Goal: Task Accomplishment & Management: Use online tool/utility

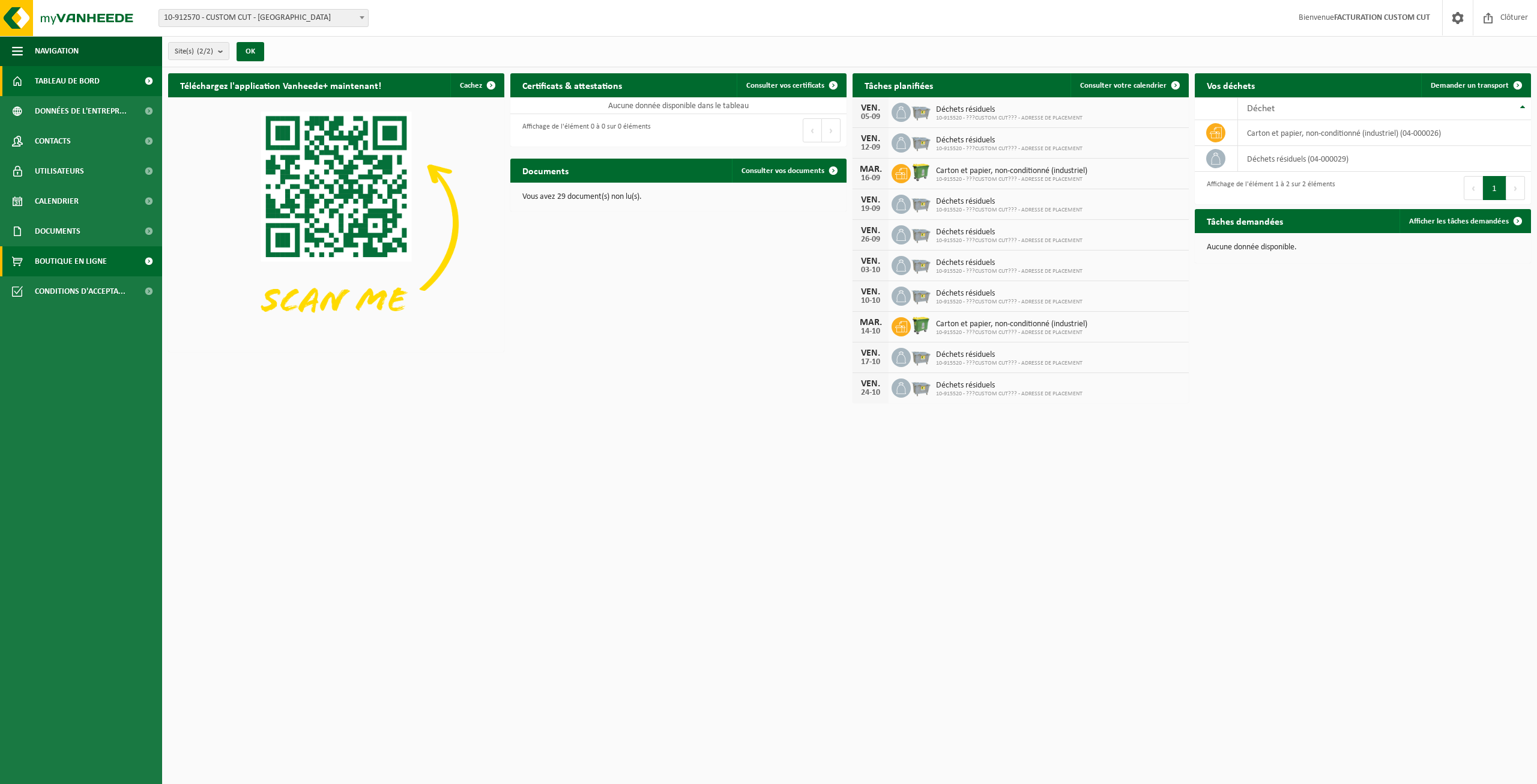
click at [84, 266] on span "Boutique en ligne" at bounding box center [70, 262] width 72 height 30
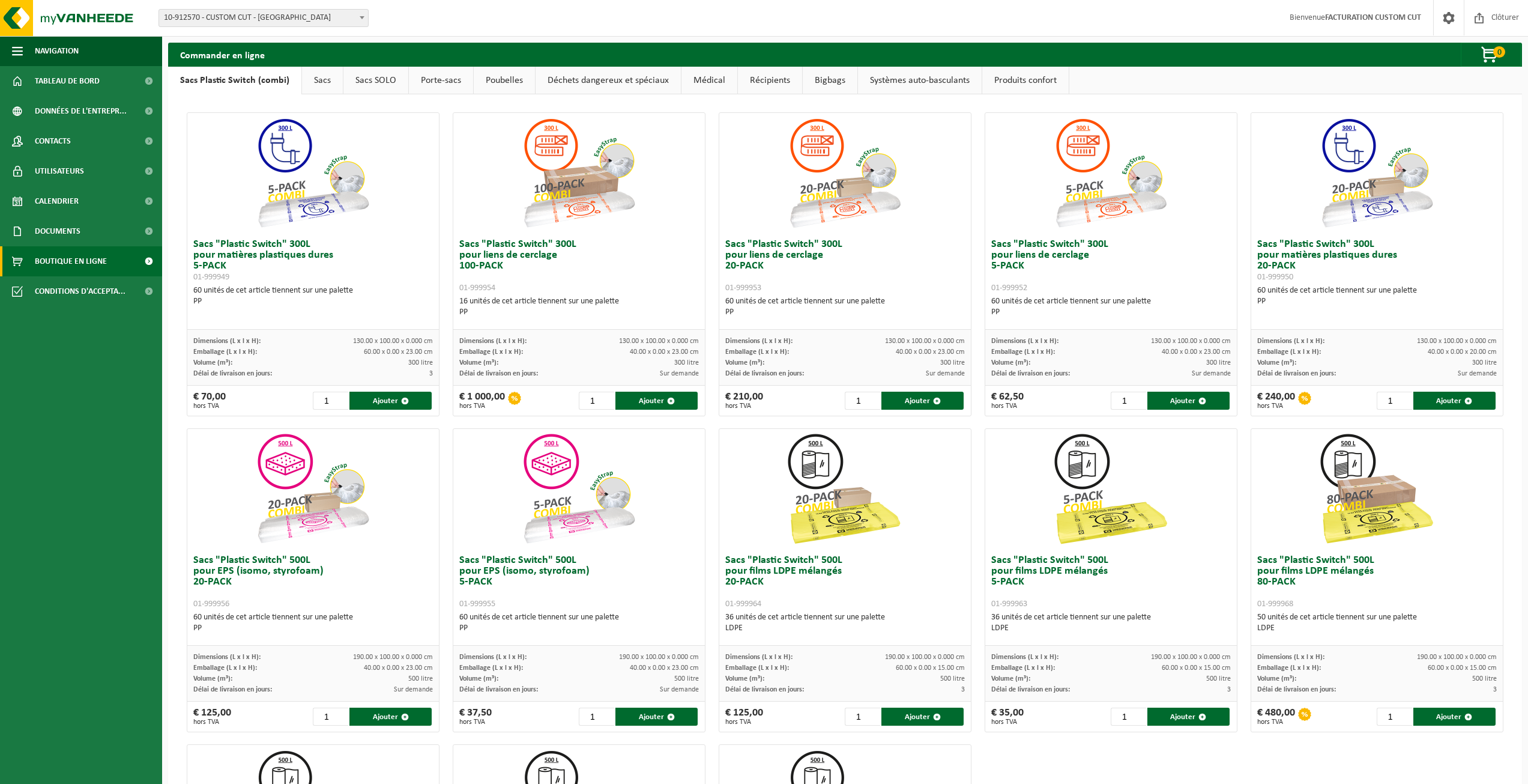
click at [496, 82] on link "Poubelles" at bounding box center [504, 80] width 61 height 28
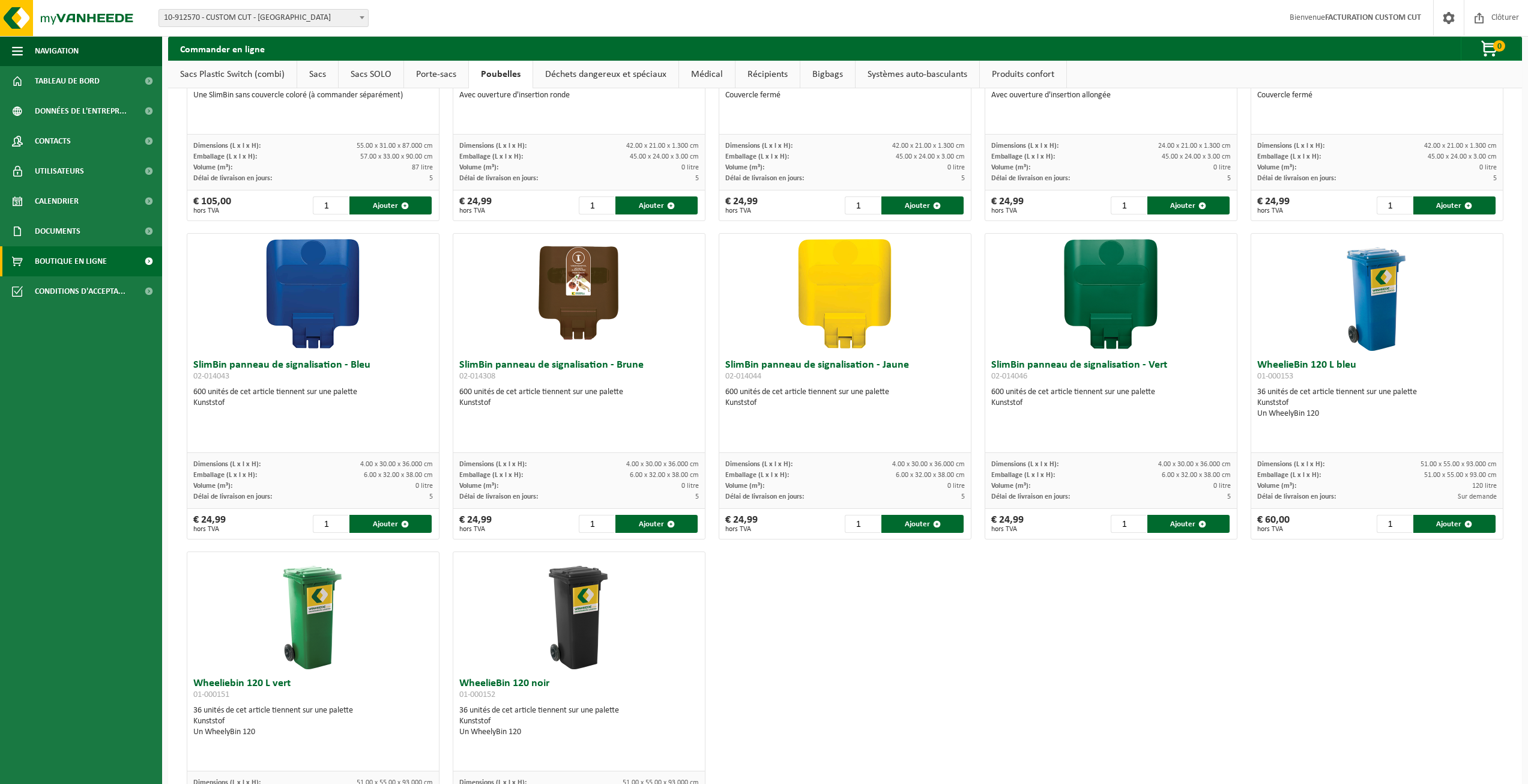
scroll to position [1257, 0]
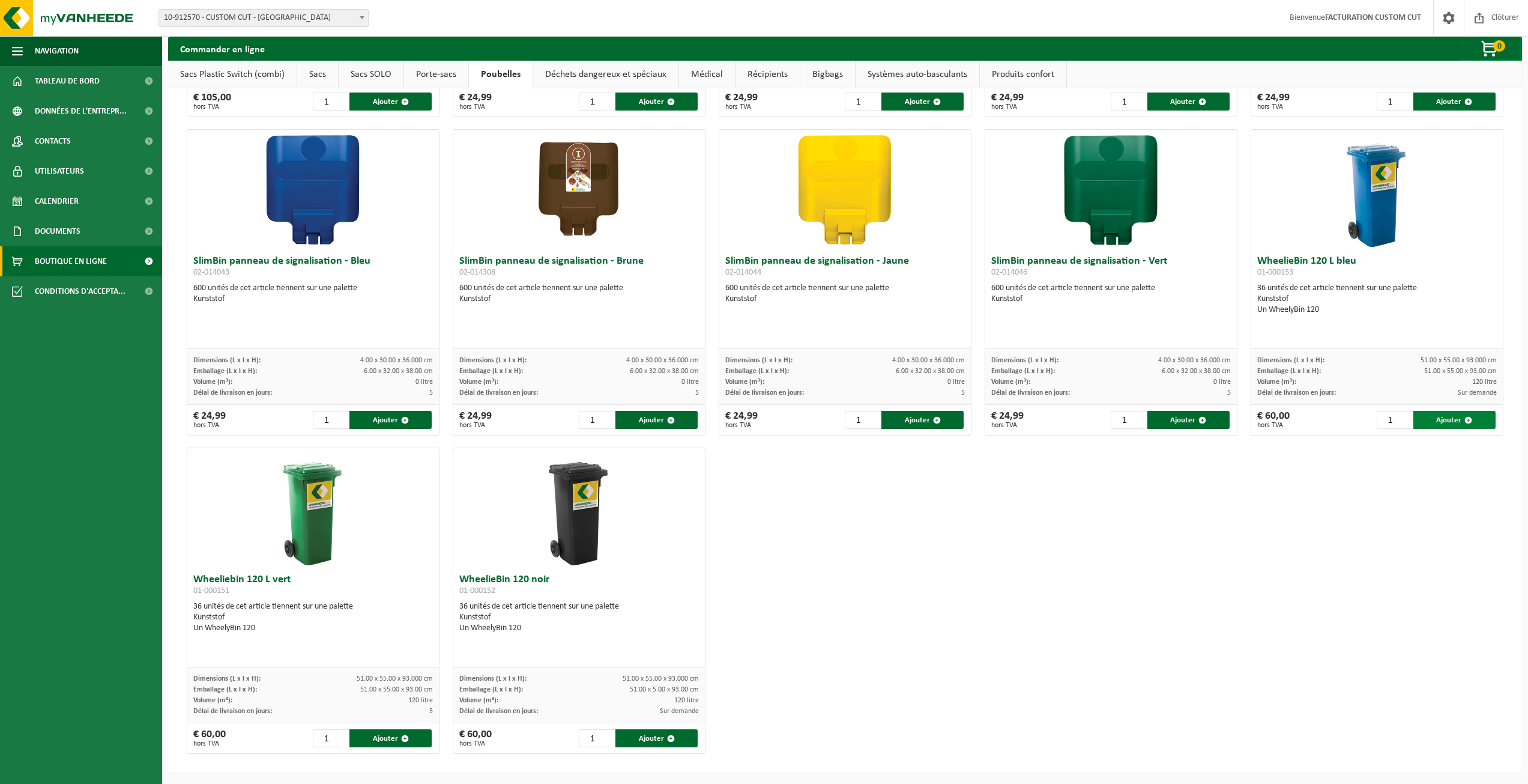
click at [1439, 416] on button "Ajouter" at bounding box center [1454, 420] width 82 height 18
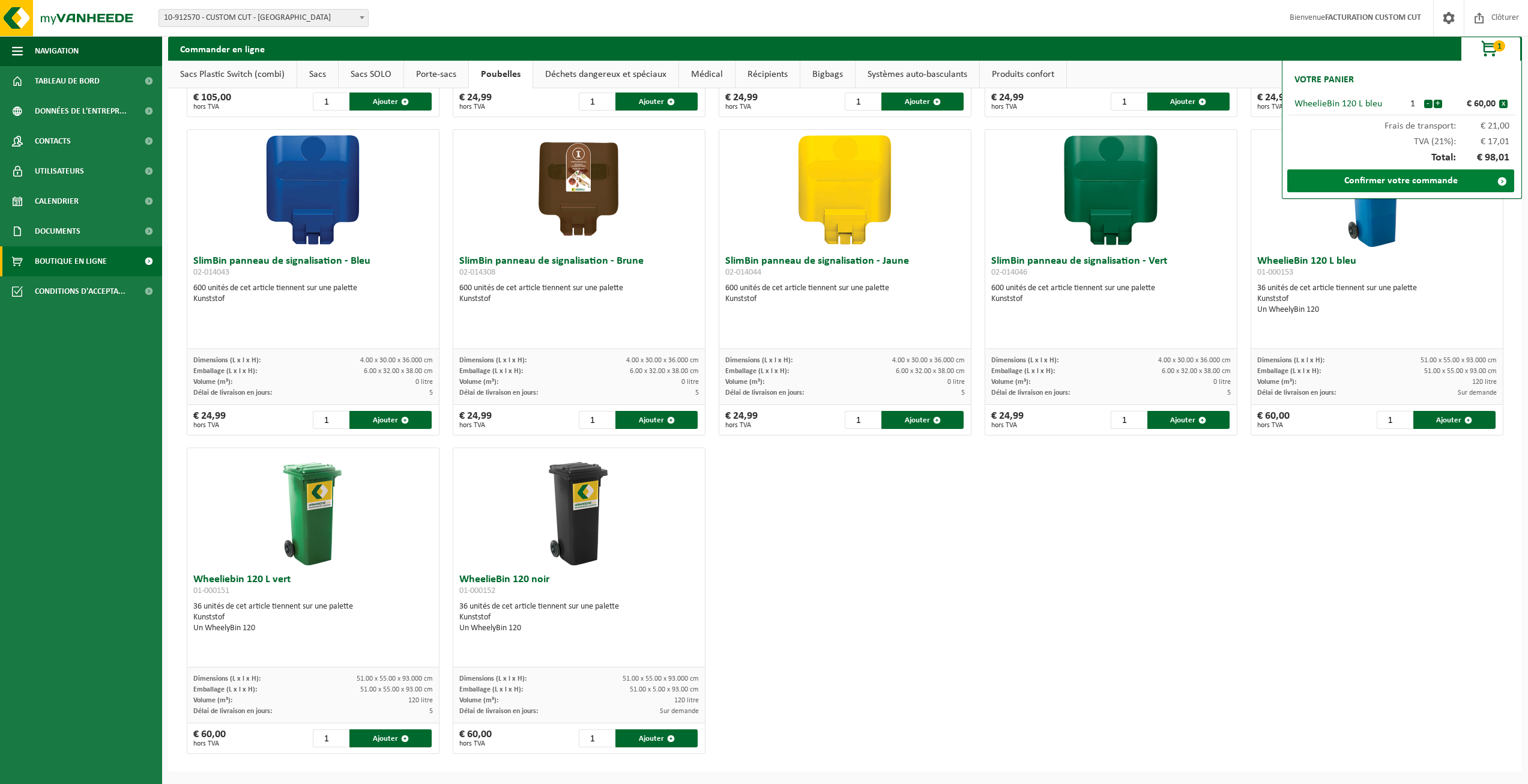
click at [1429, 174] on link "Confirmer votre commande" at bounding box center [1401, 181] width 227 height 23
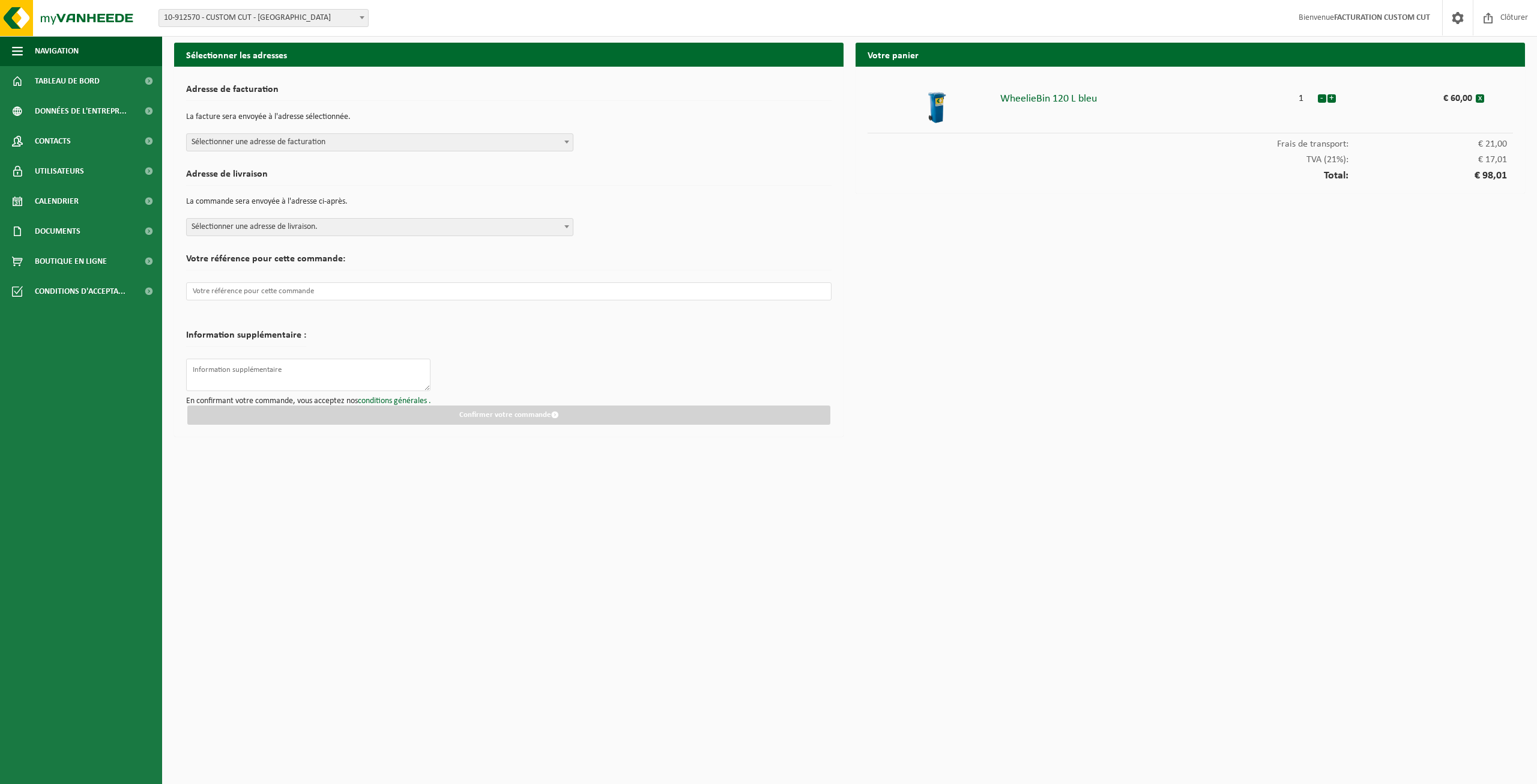
click at [287, 141] on span "Sélectionner une adresse de facturation" at bounding box center [380, 141] width 386 height 17
select select "126153"
click at [255, 224] on span "Sélectionner une adresse de livraison." at bounding box center [380, 227] width 386 height 17
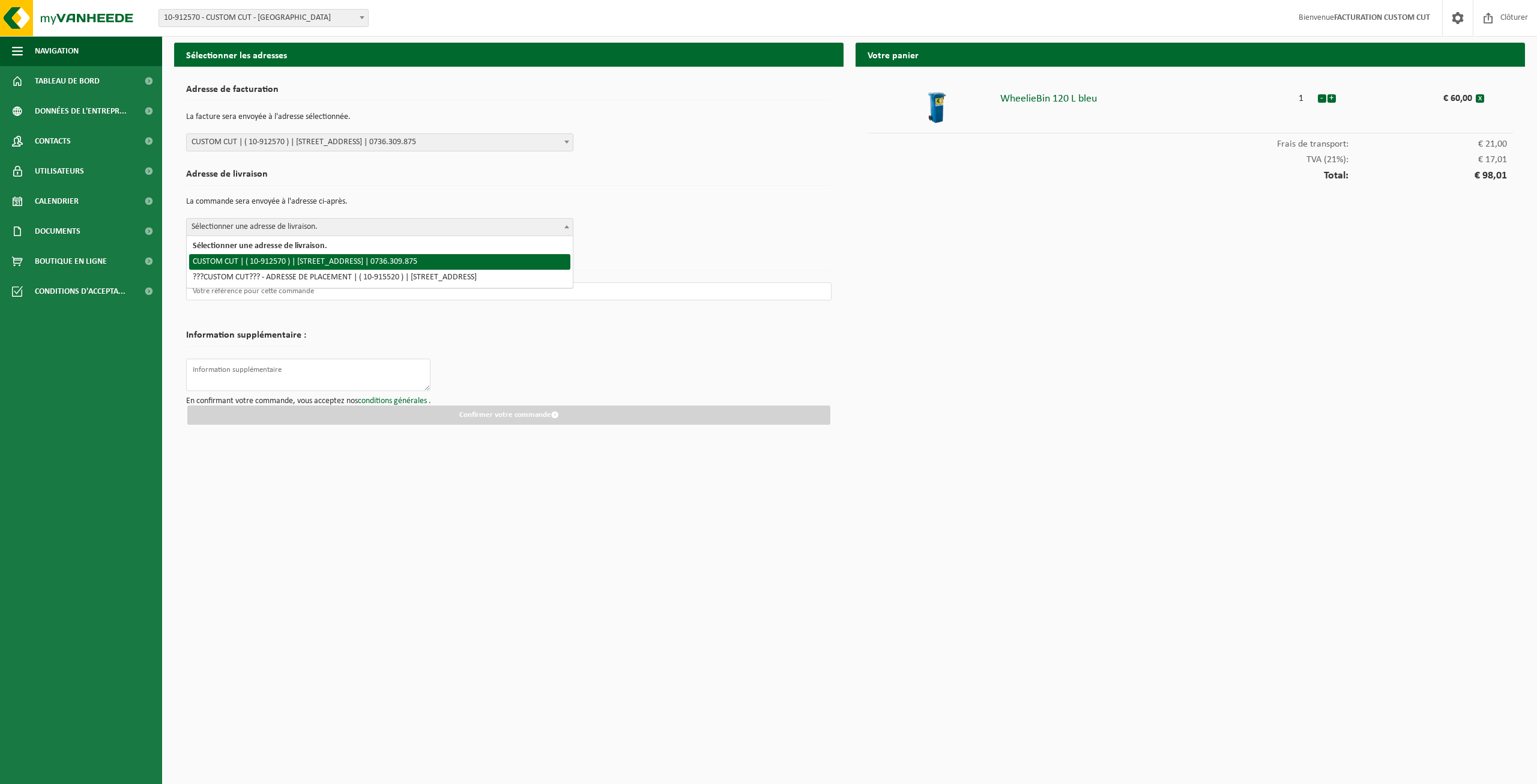
select select "126153"
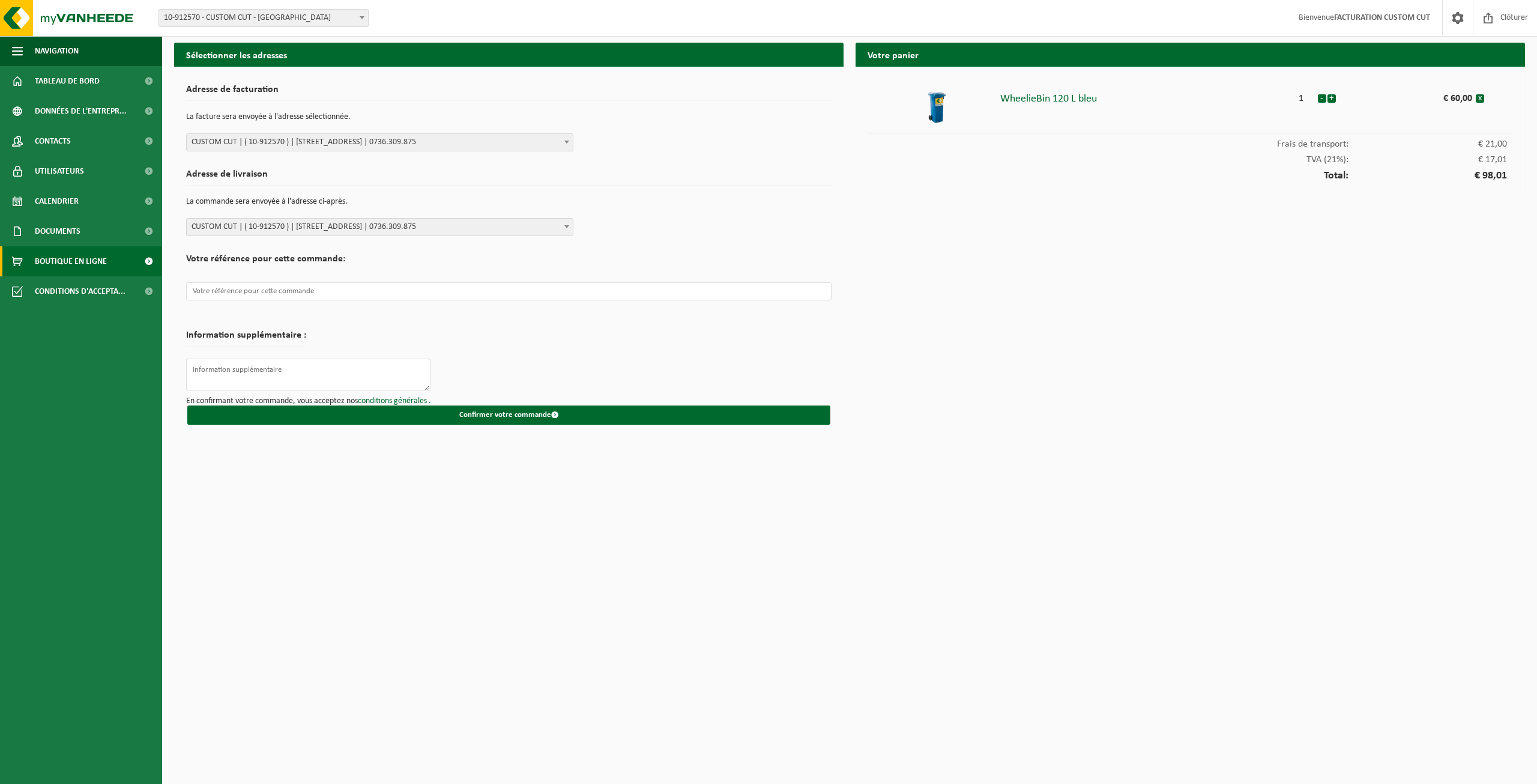
click at [68, 257] on span "Boutique en ligne" at bounding box center [70, 262] width 72 height 30
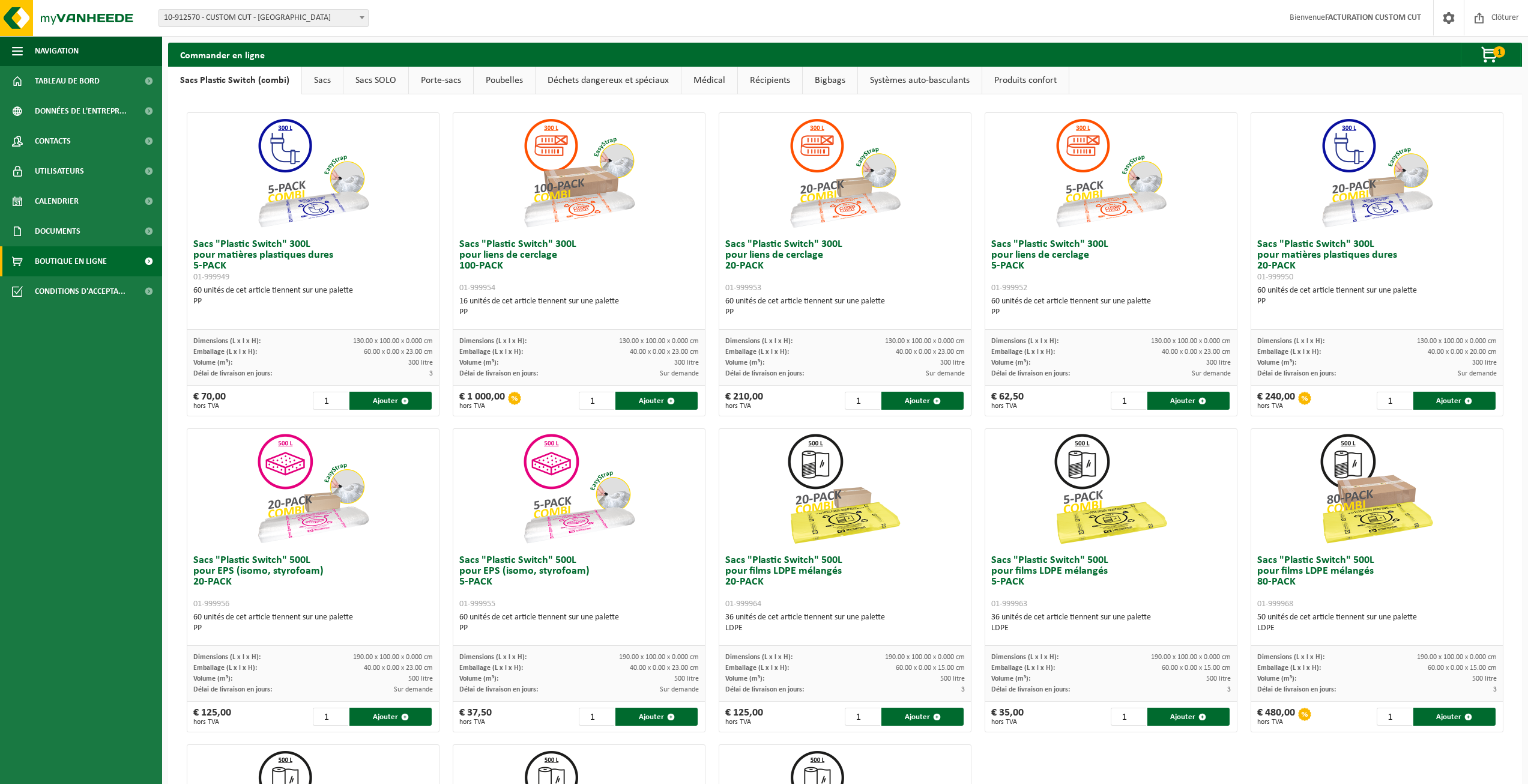
click at [502, 83] on link "Poubelles" at bounding box center [504, 80] width 61 height 28
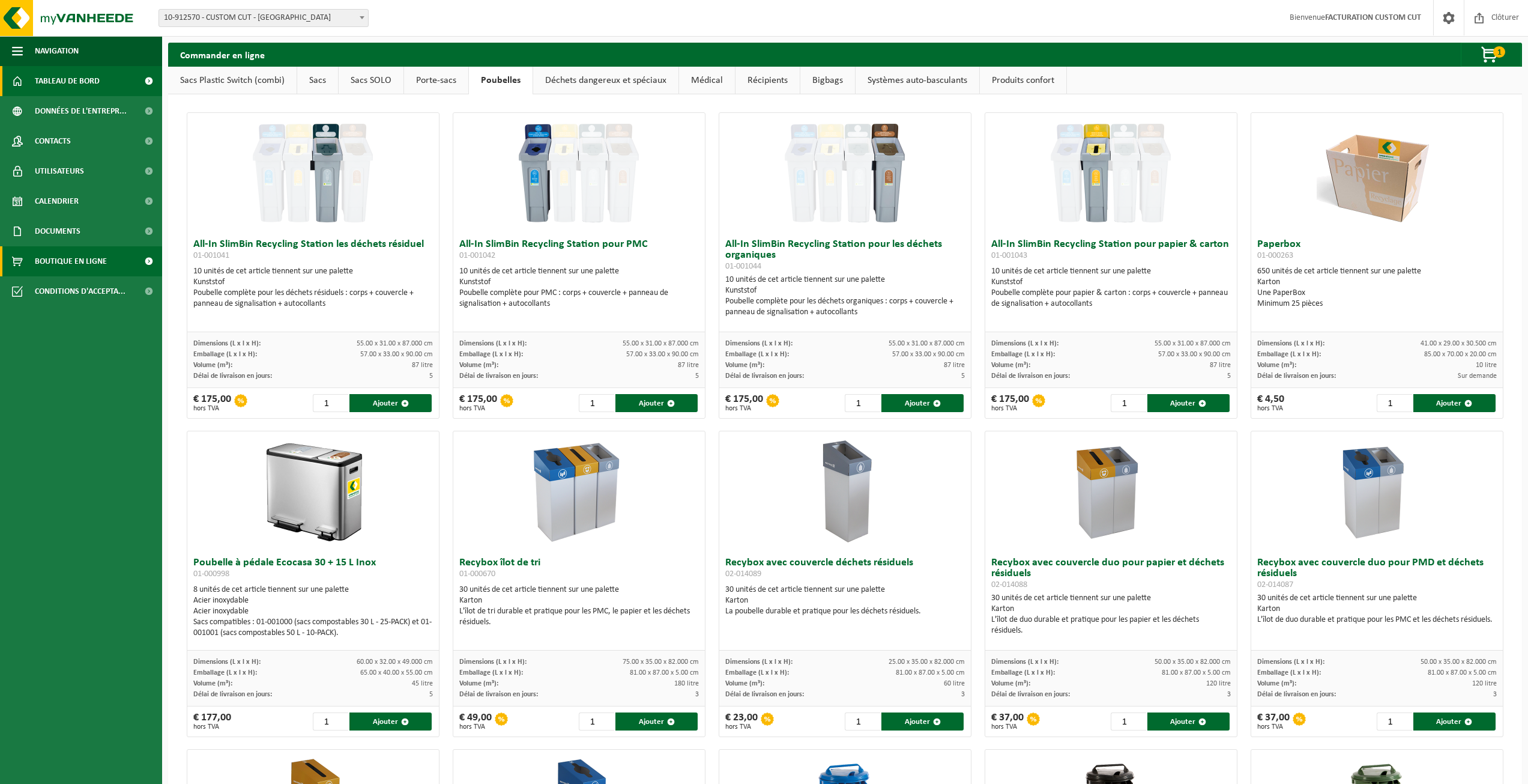
click at [63, 77] on span "Tableau de bord" at bounding box center [67, 81] width 65 height 30
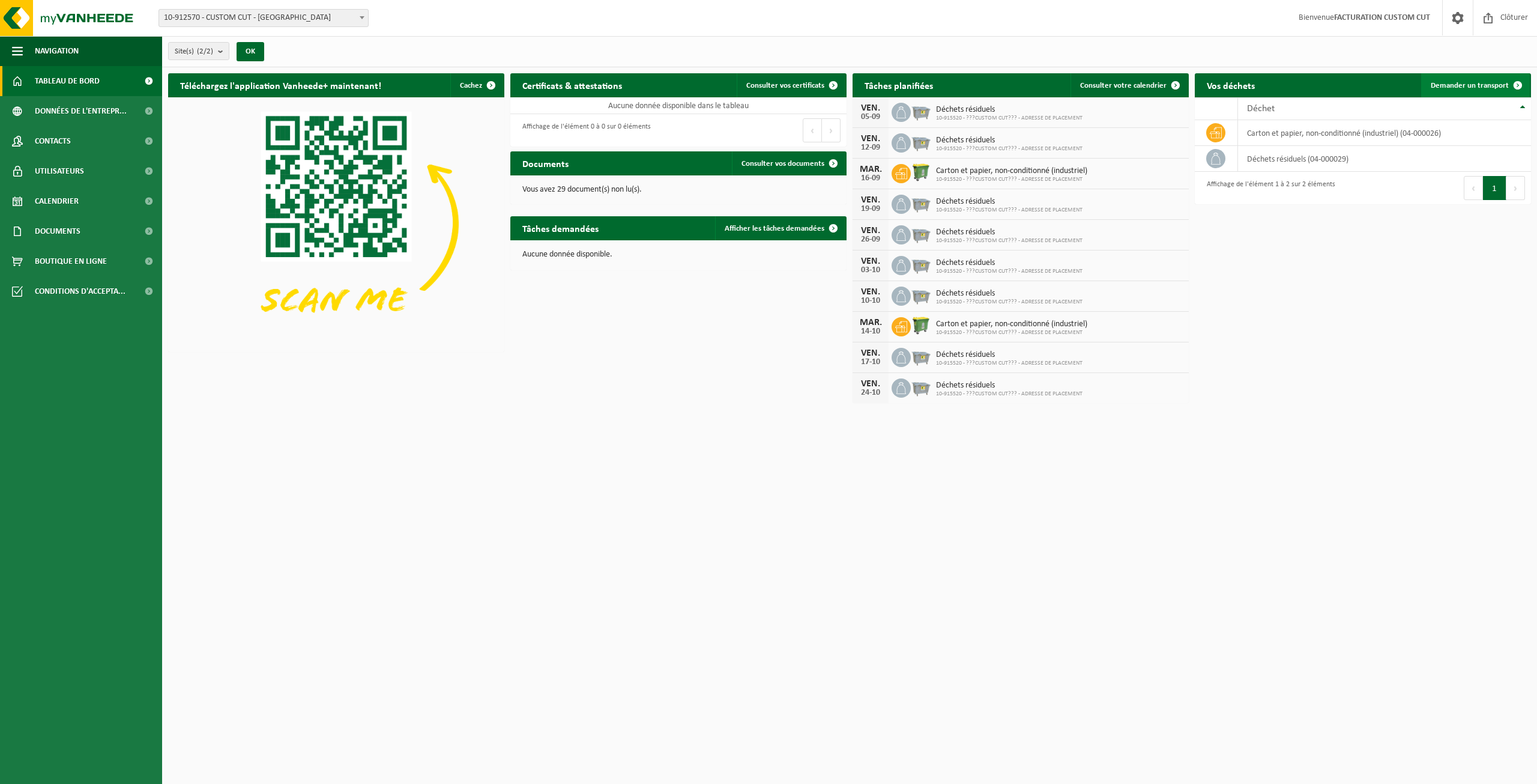
click at [1499, 83] on span "Demander un transport" at bounding box center [1470, 85] width 78 height 8
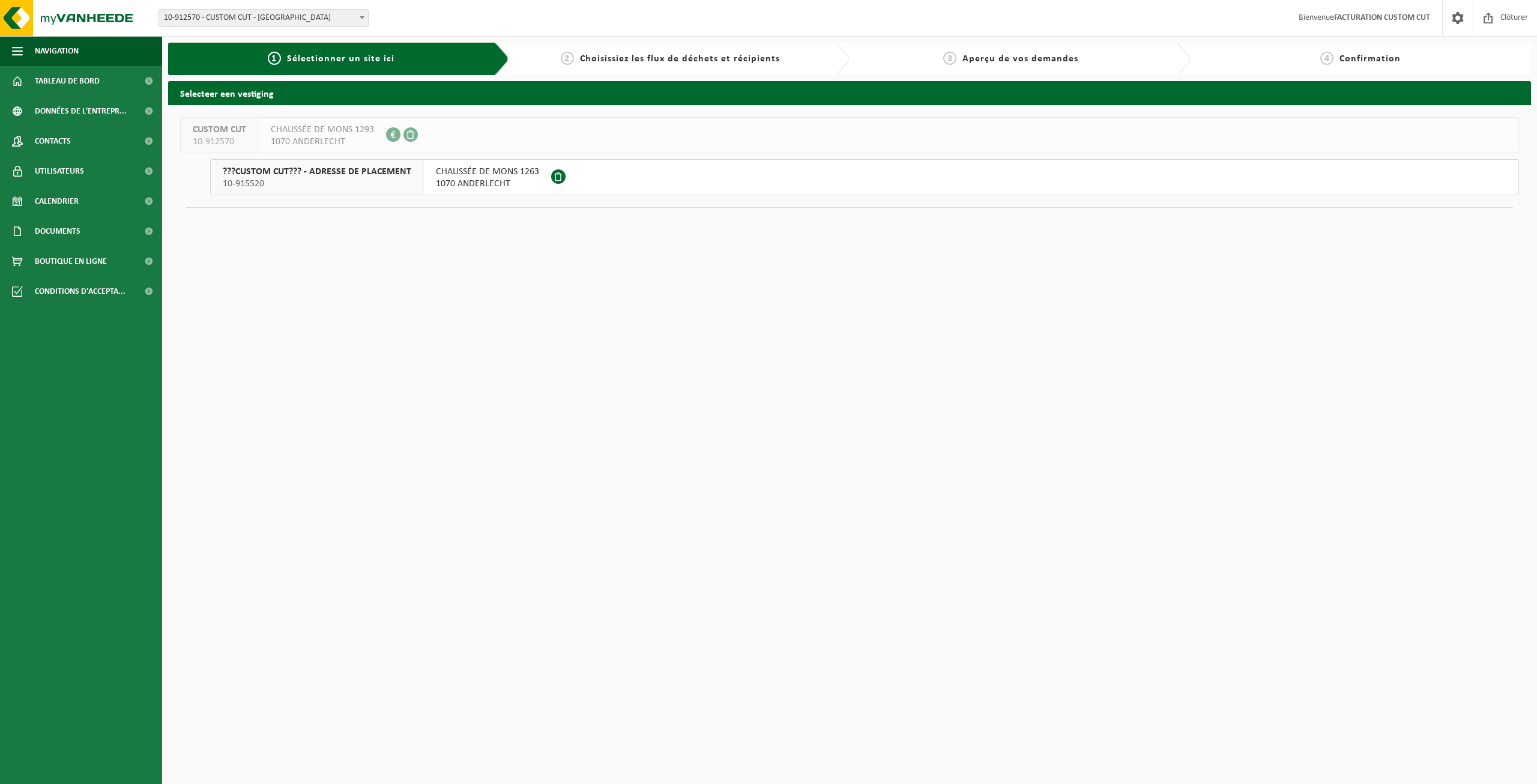
click at [486, 177] on span "CHAUSSÉE DE MONS 1263" at bounding box center [488, 171] width 103 height 12
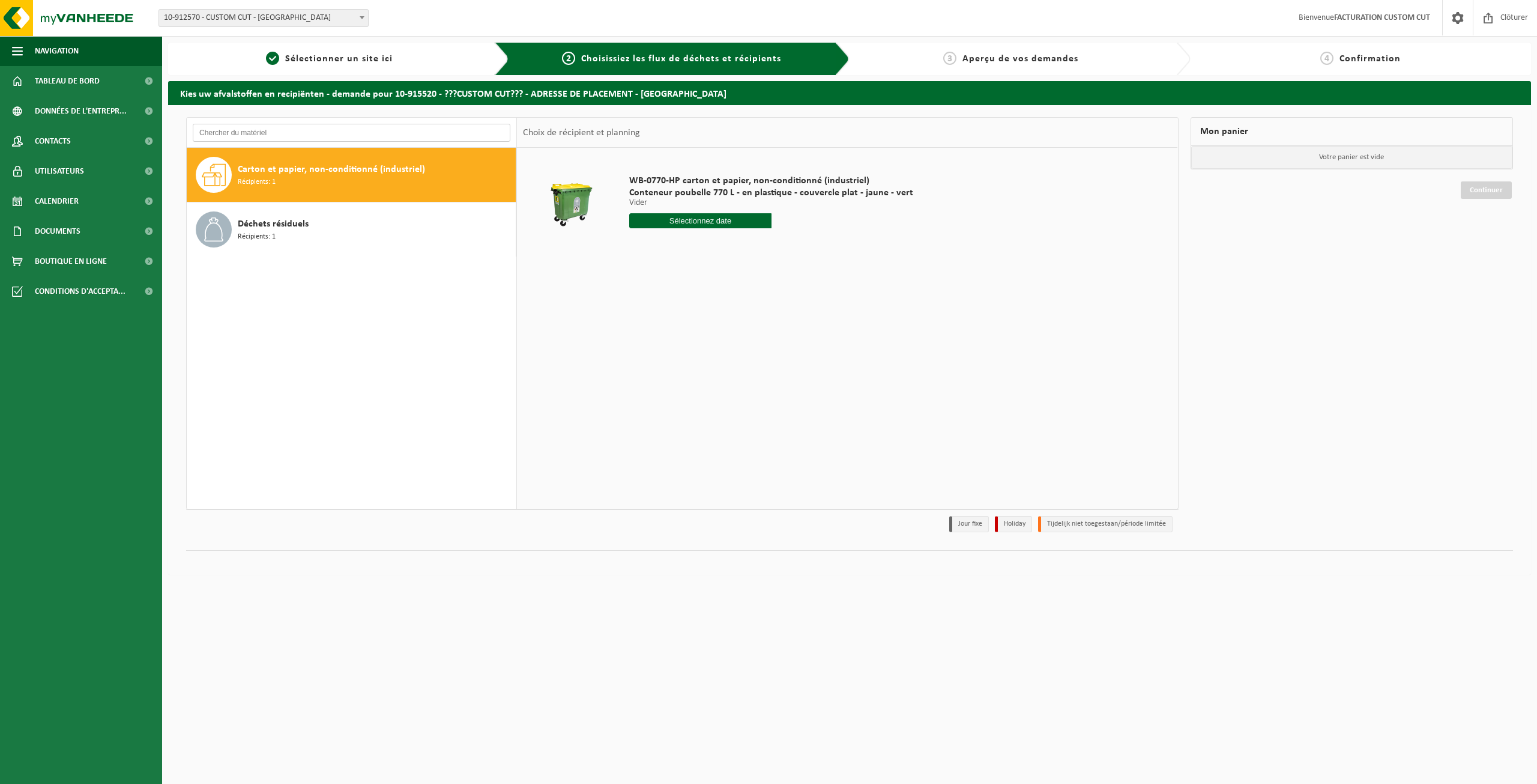
click at [289, 137] on input "text" at bounding box center [352, 133] width 318 height 18
click at [289, 303] on div "Carton et papier, non-conditionné (industriel) Récipients: 1 Déchets résiduels …" at bounding box center [352, 328] width 330 height 361
click at [271, 232] on span "Récipients: 1" at bounding box center [256, 237] width 38 height 12
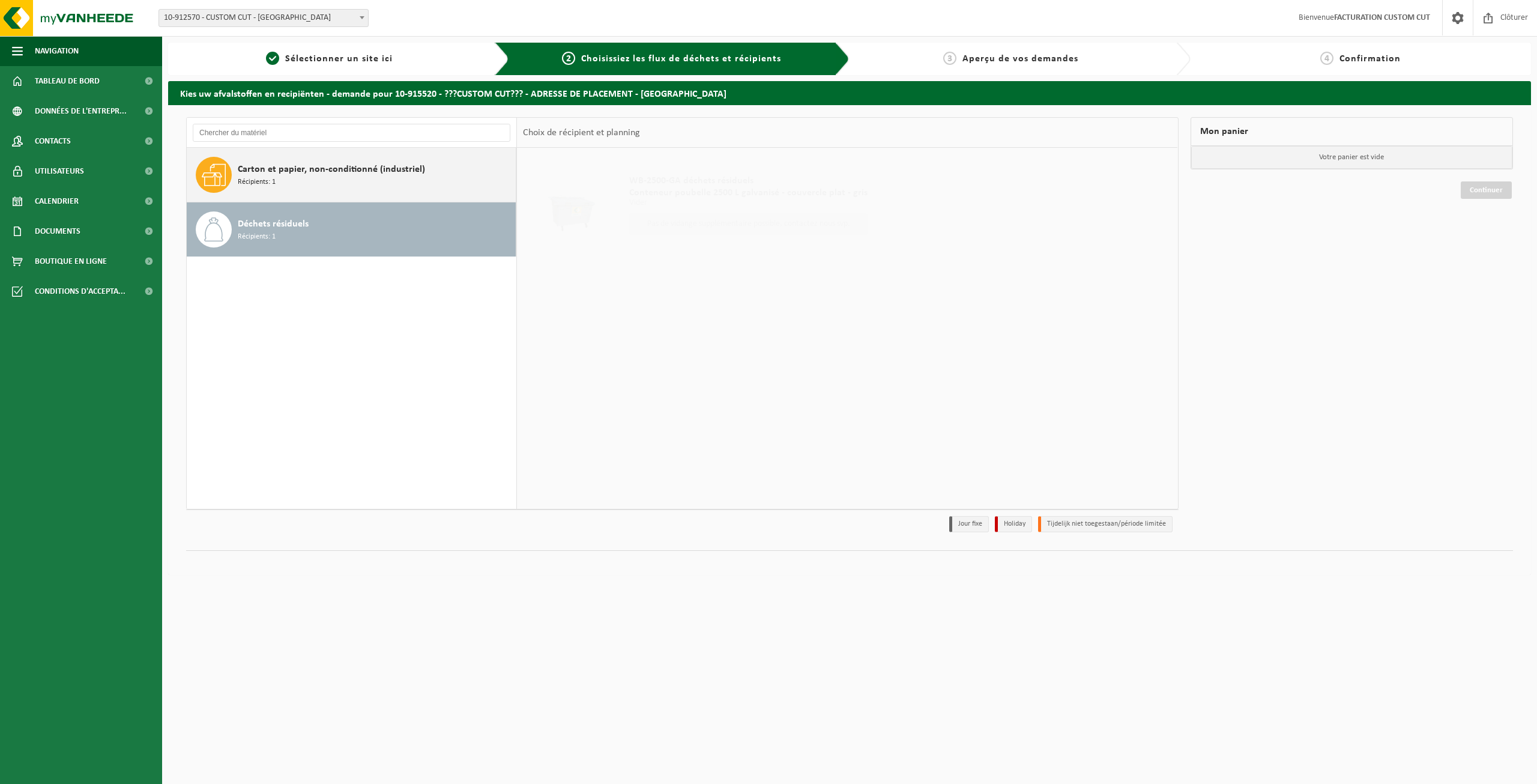
click at [311, 163] on span "Carton et papier, non-conditionné (industriel)" at bounding box center [331, 169] width 188 height 14
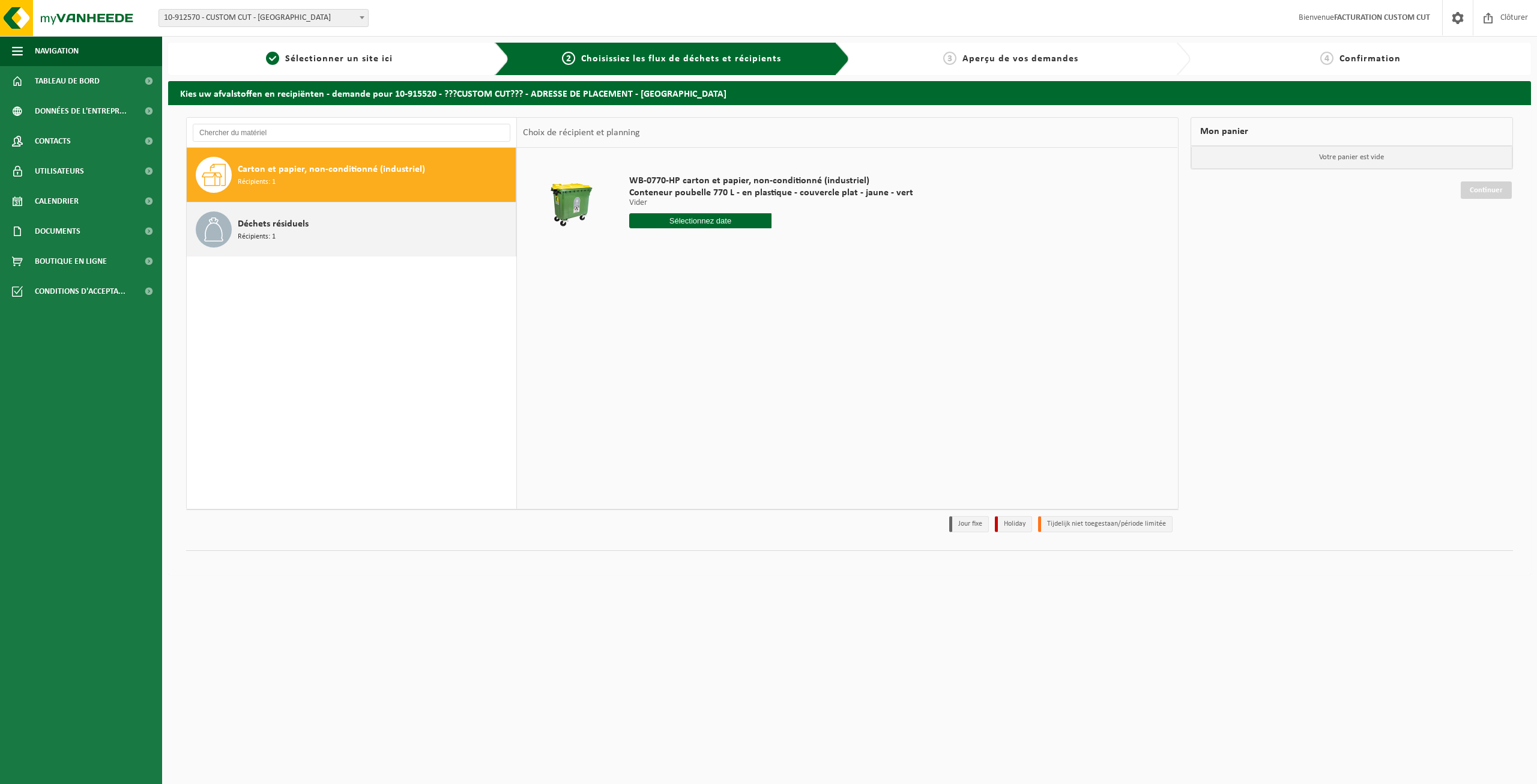
click at [298, 245] on div "Déchets résiduels Récipients: 1" at bounding box center [375, 230] width 275 height 36
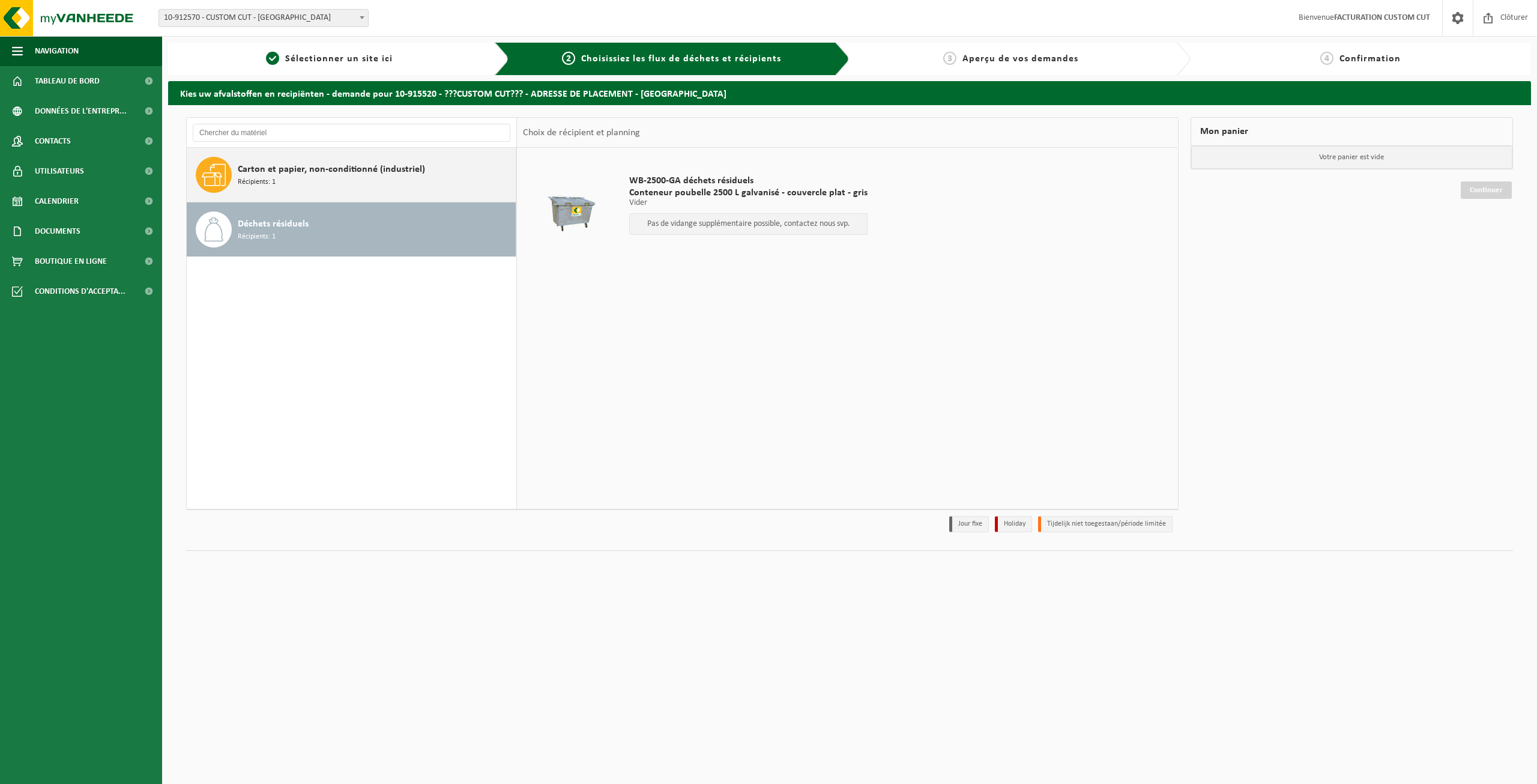
click at [360, 174] on span "Carton et papier, non-conditionné (industriel)" at bounding box center [331, 169] width 188 height 14
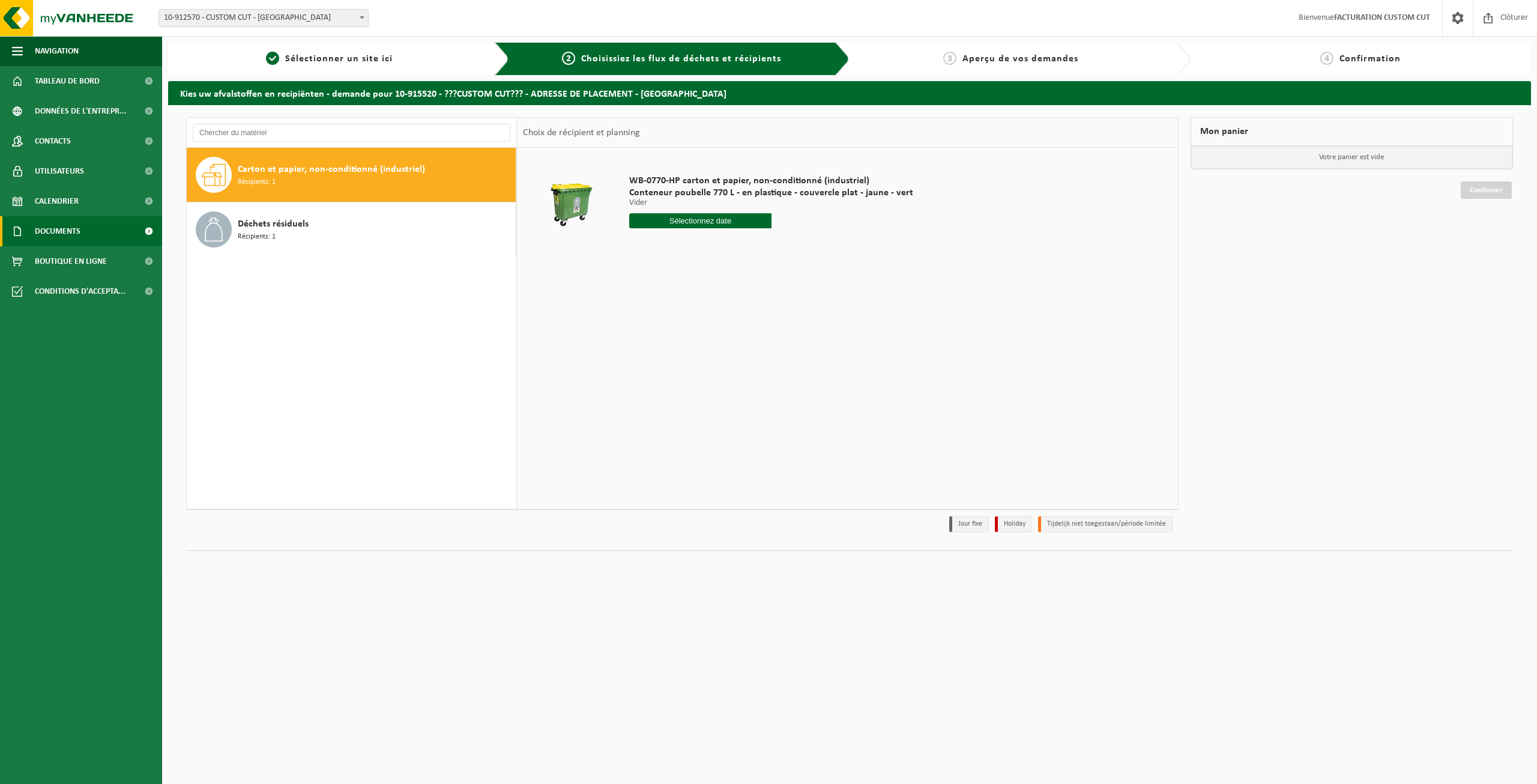
click at [64, 231] on span "Documents" at bounding box center [57, 231] width 45 height 30
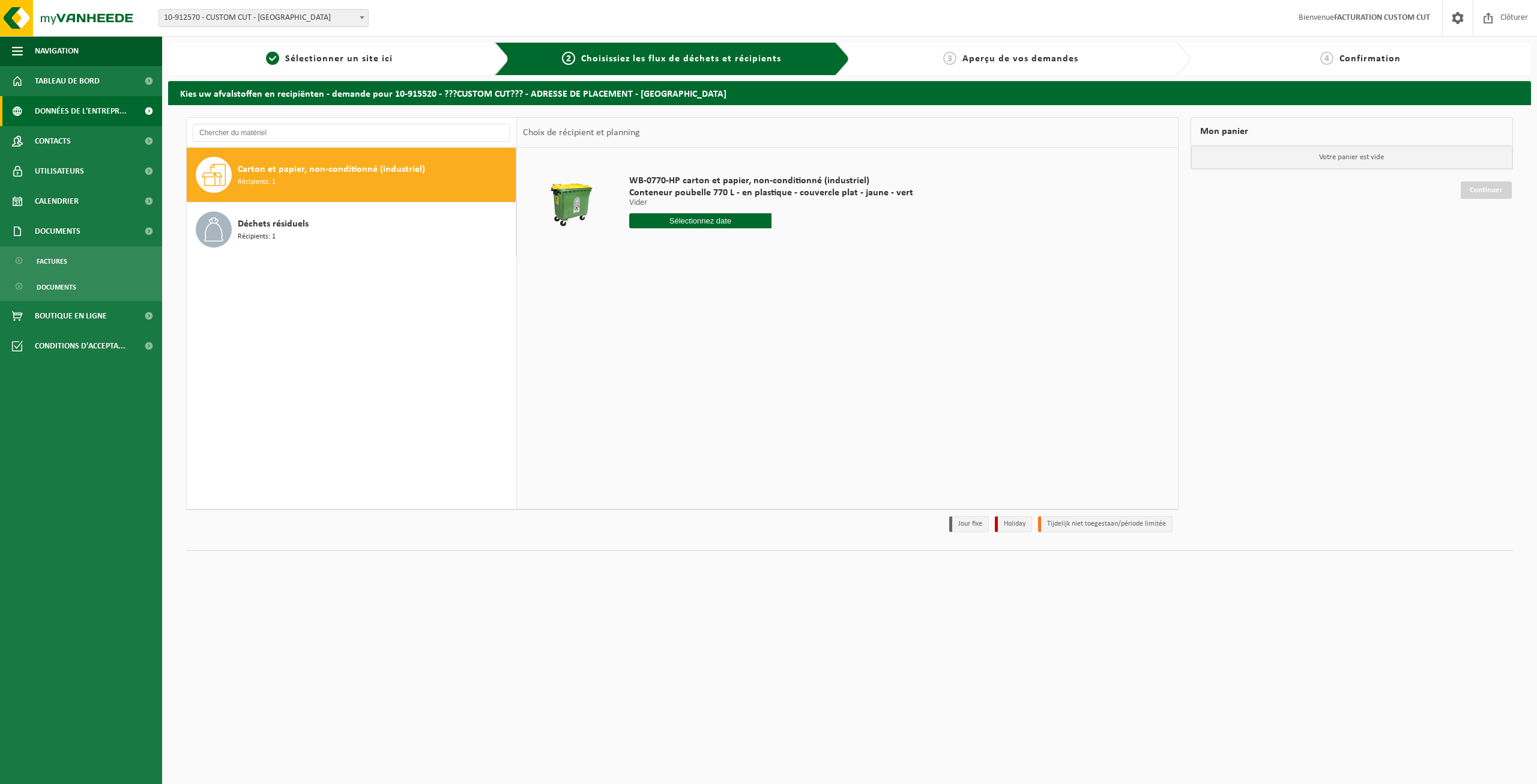
click at [75, 105] on span "Données de l'entrepr..." at bounding box center [80, 111] width 92 height 30
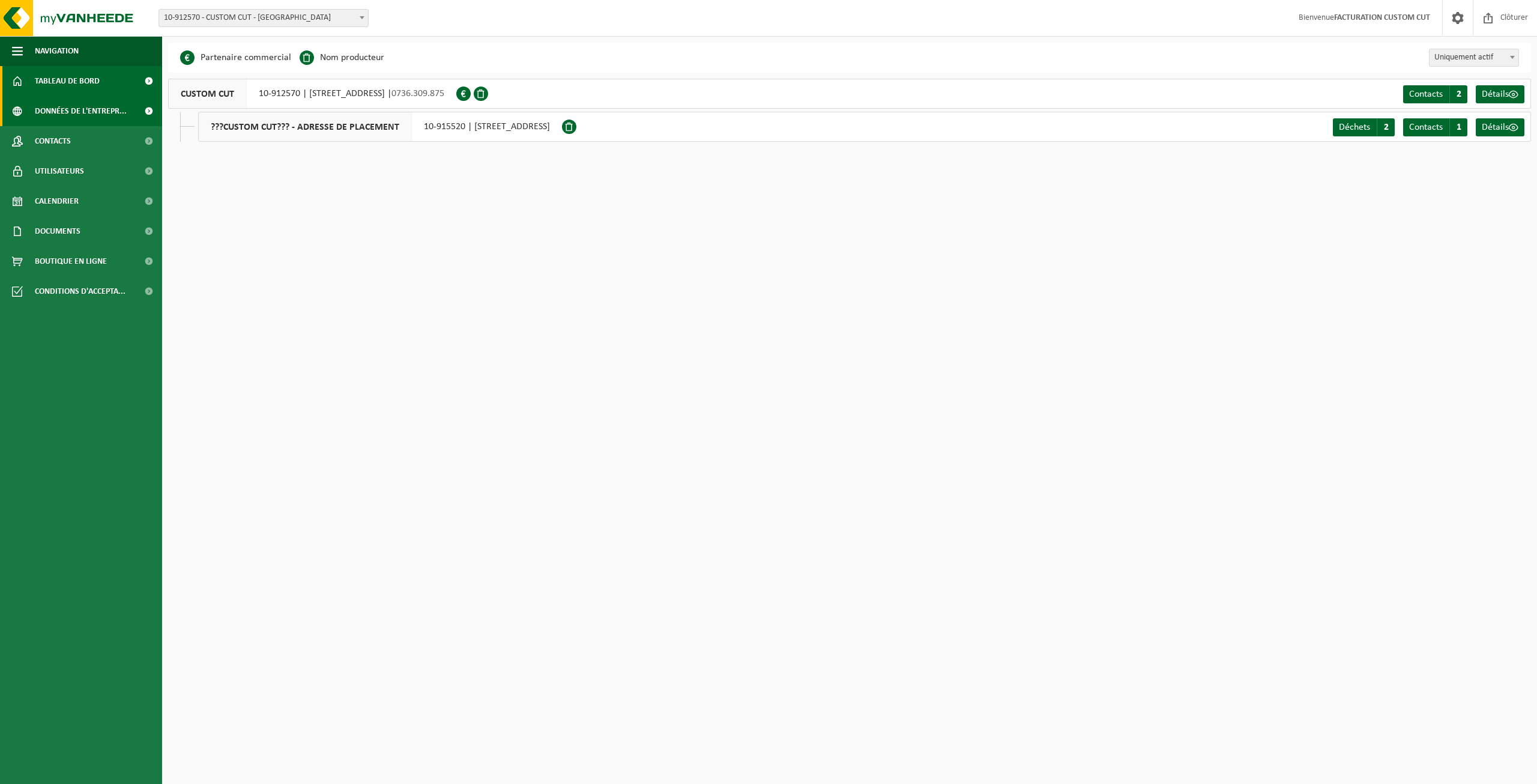
click at [89, 77] on span "Tableau de bord" at bounding box center [67, 81] width 65 height 30
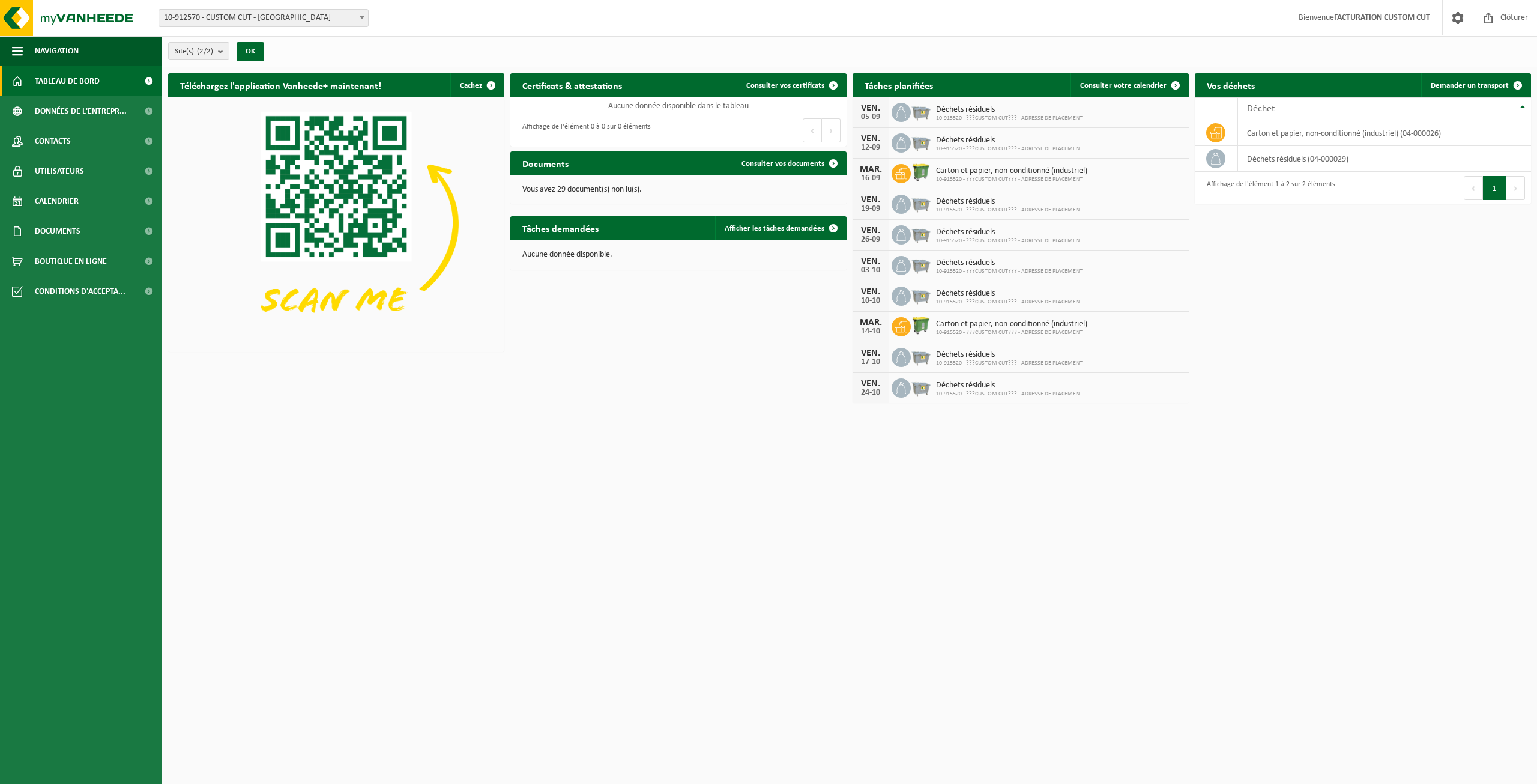
click at [113, 80] on link "Tableau de bord" at bounding box center [81, 81] width 162 height 30
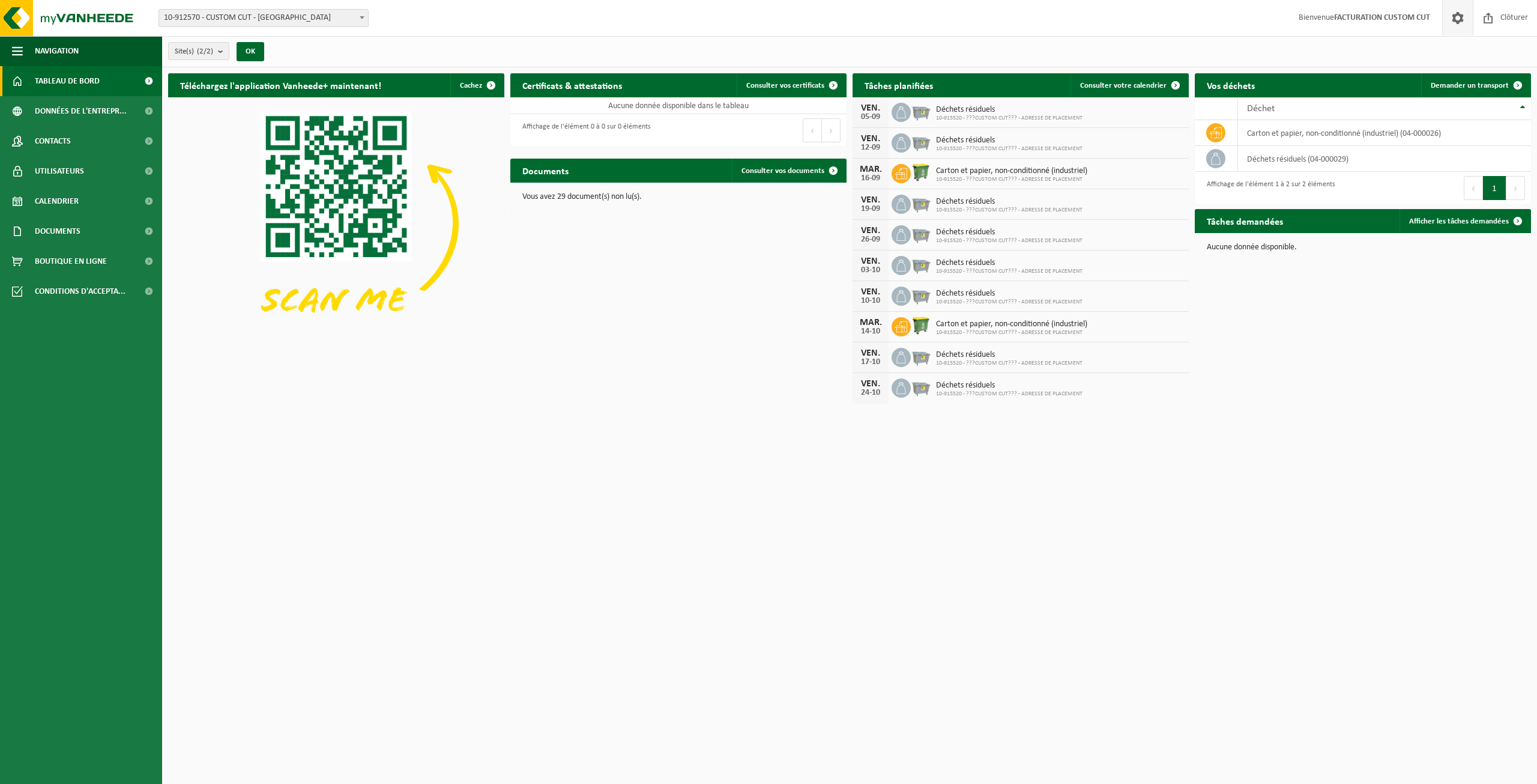
click at [1456, 21] on span at bounding box center [1458, 18] width 18 height 36
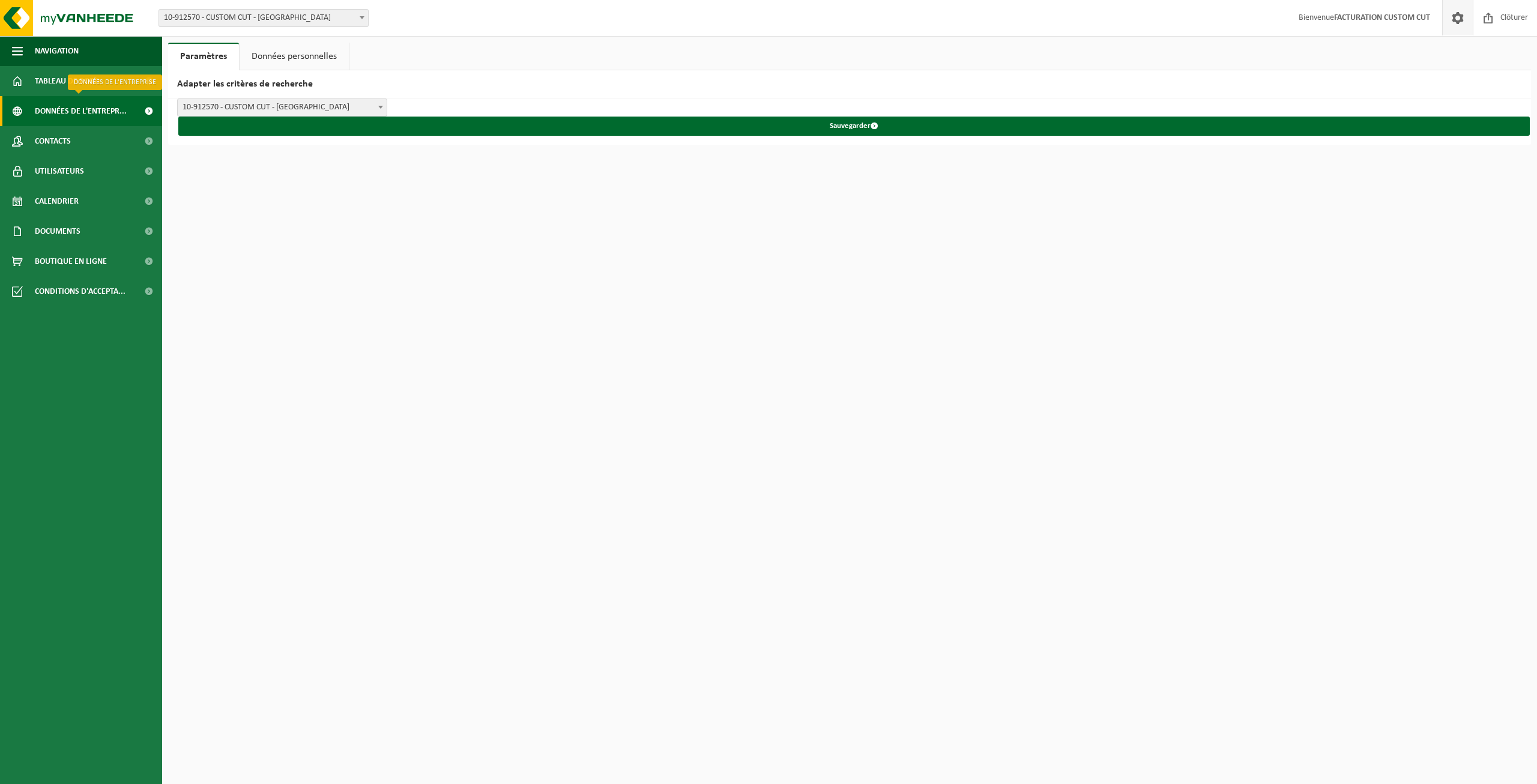
click at [106, 113] on span "Données de l'entrepr..." at bounding box center [80, 111] width 92 height 30
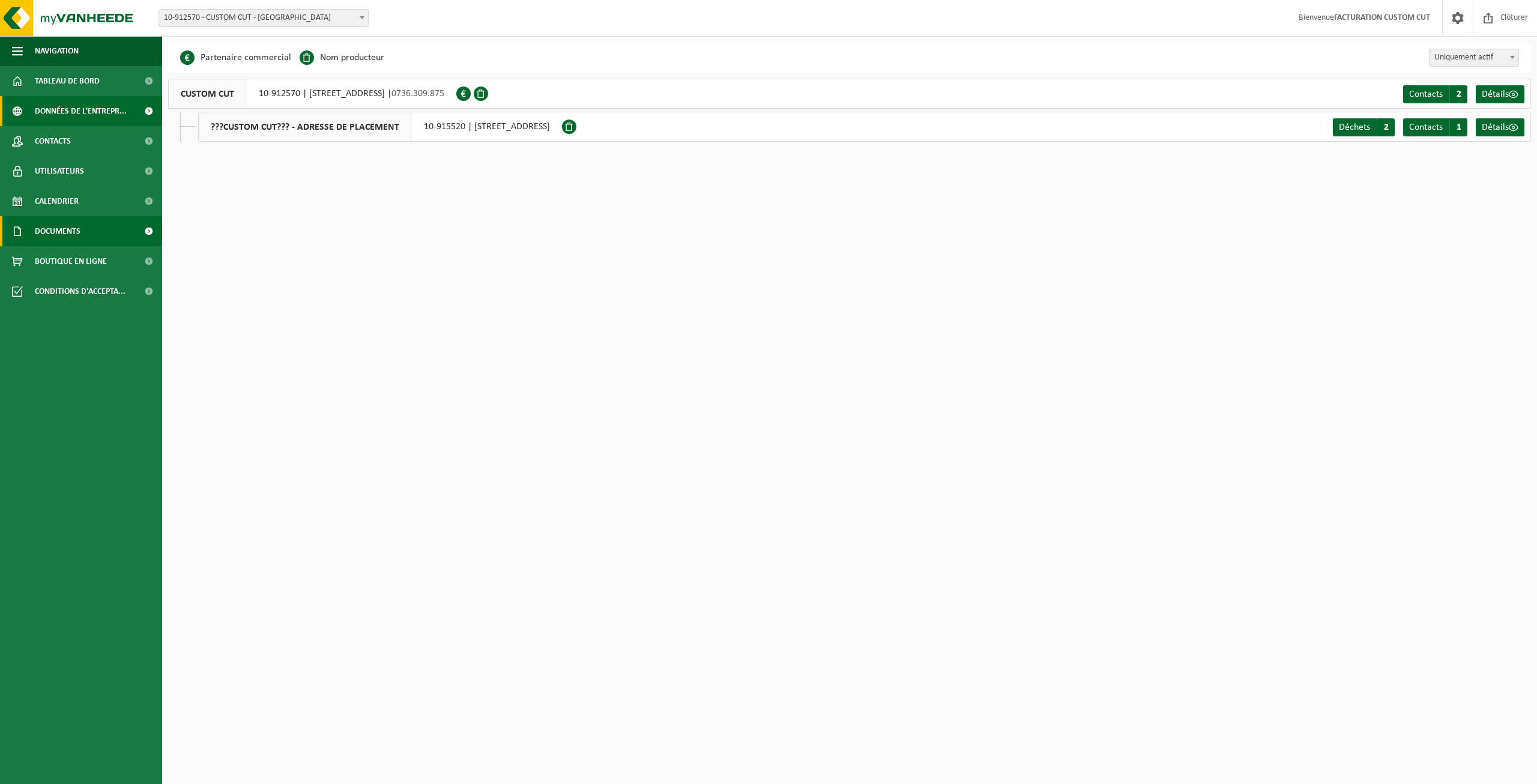
click at [82, 231] on link "Documents" at bounding box center [81, 231] width 162 height 30
click at [68, 262] on link "Factures" at bounding box center [80, 261] width 156 height 23
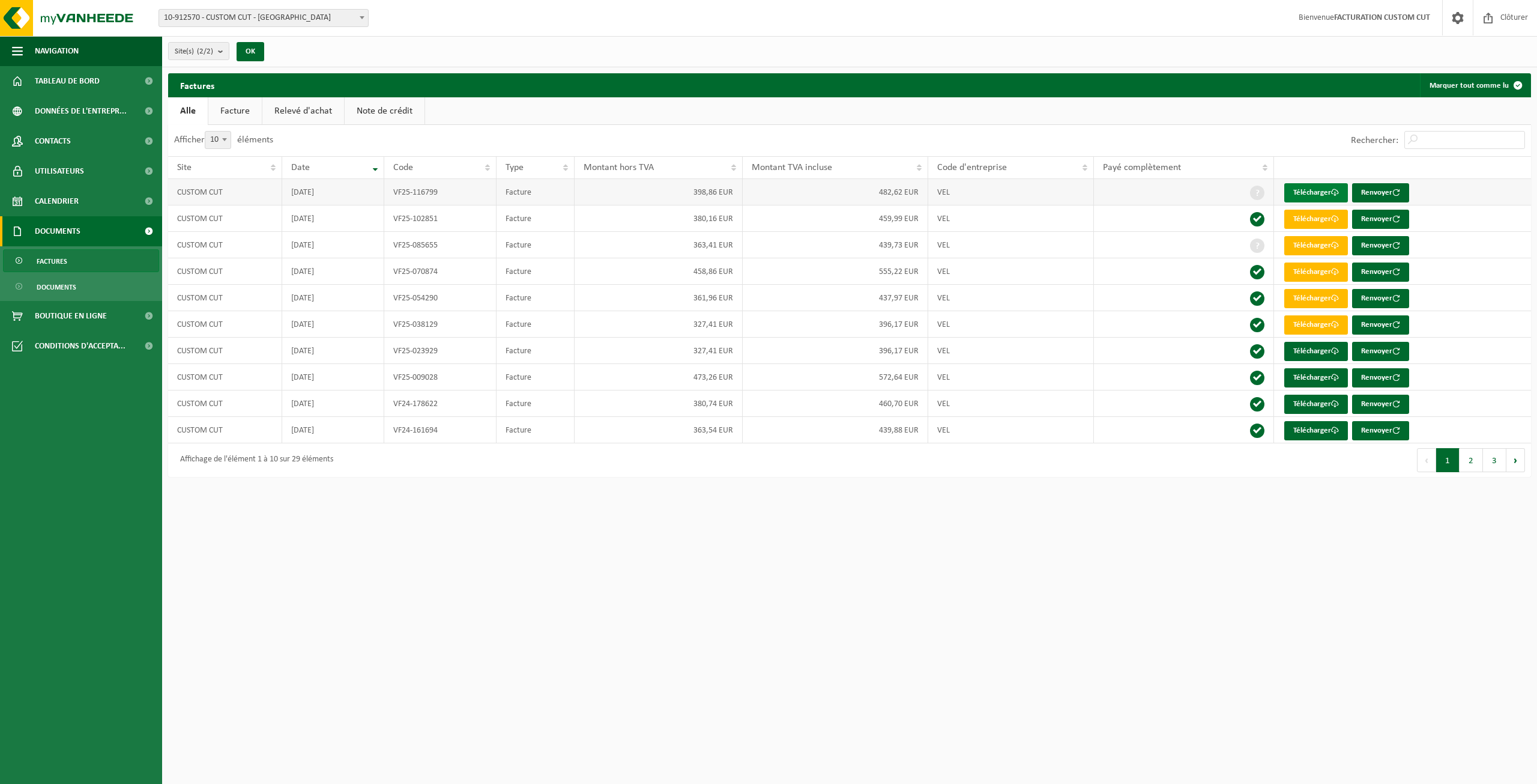
click at [1319, 192] on link "Télécharger" at bounding box center [1316, 193] width 64 height 20
click at [75, 80] on span "Tableau de bord" at bounding box center [67, 81] width 65 height 30
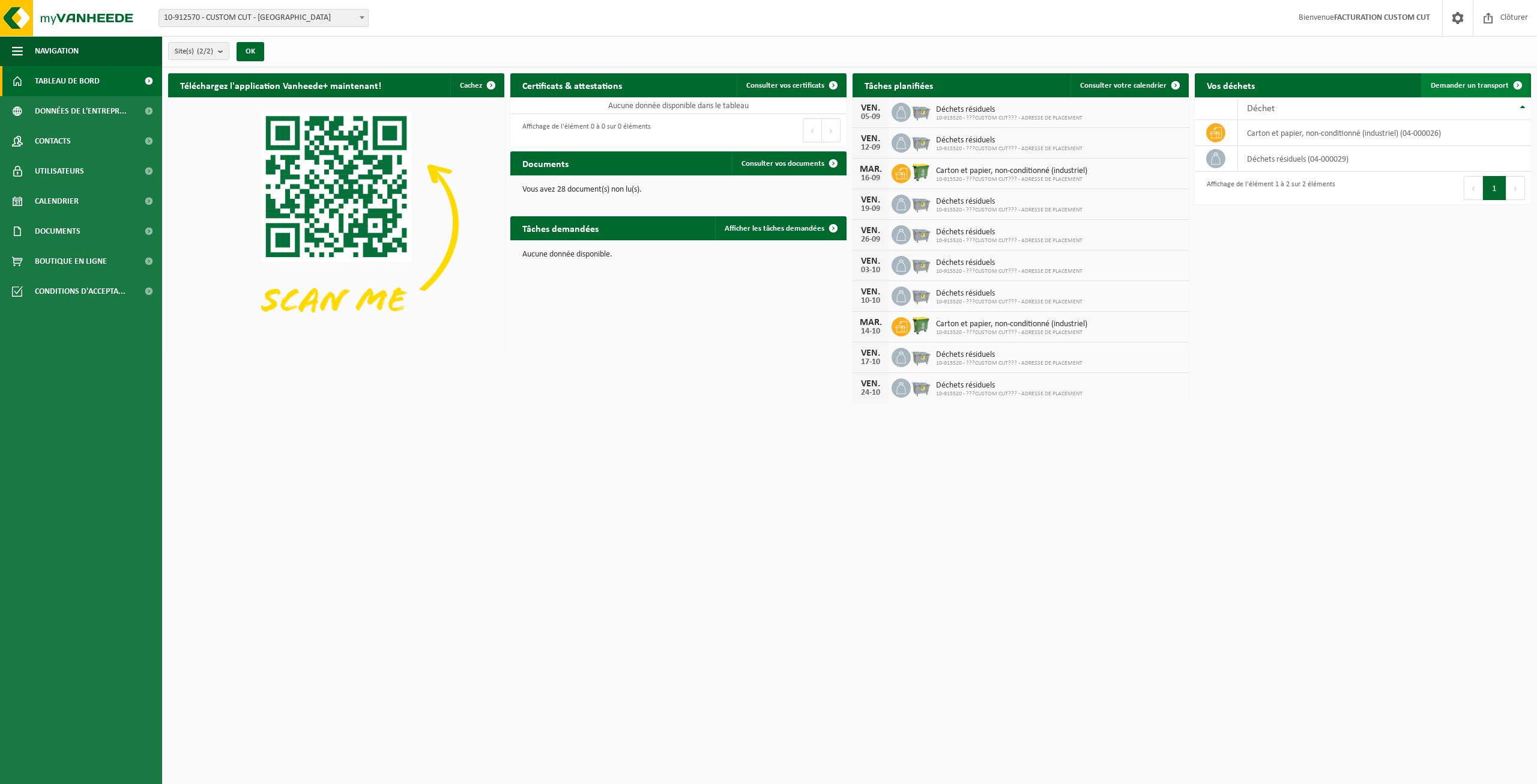
click at [1465, 84] on span "Demander un transport" at bounding box center [1470, 85] width 78 height 8
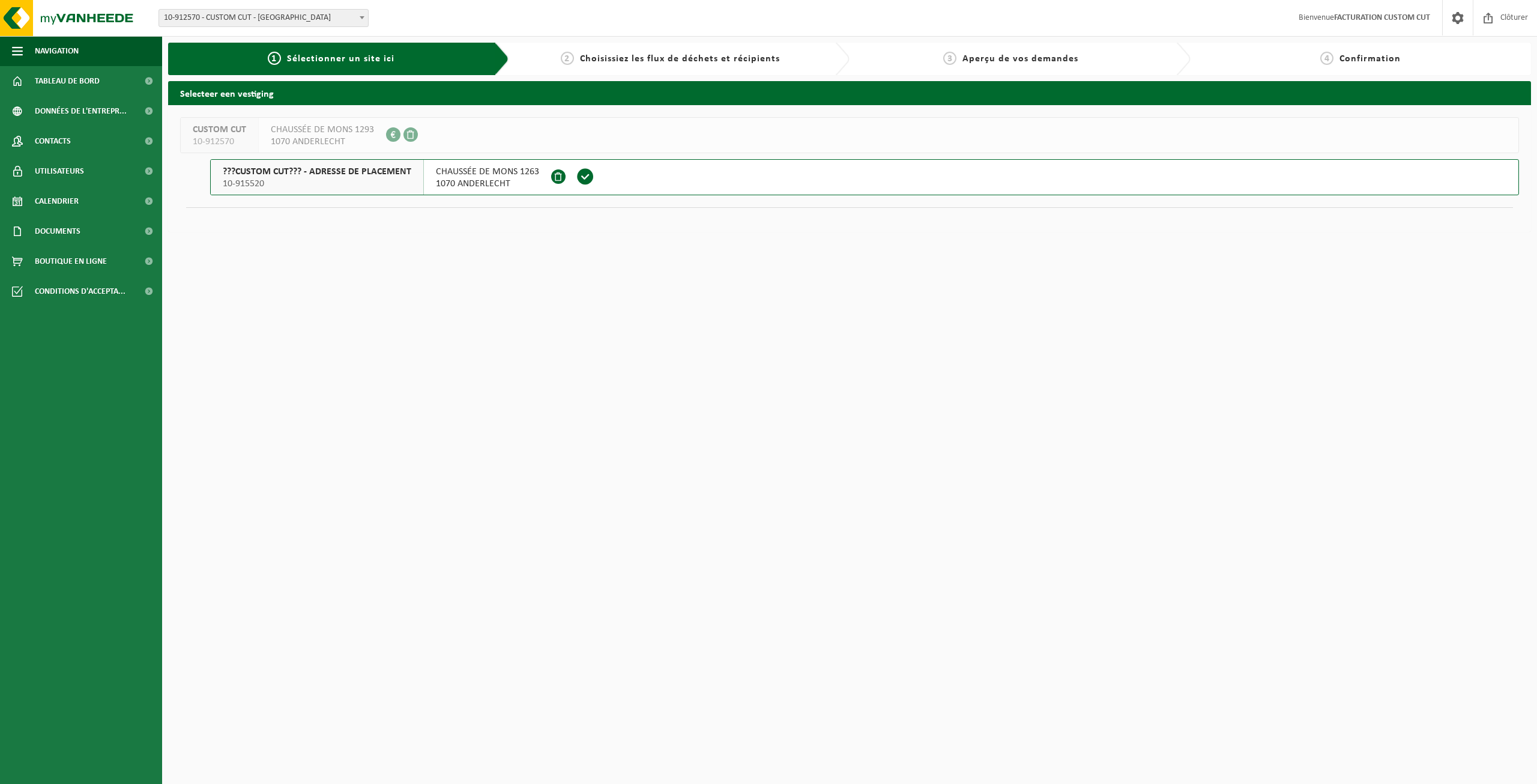
click span "CHAUSSÉE DE MONS 1263"
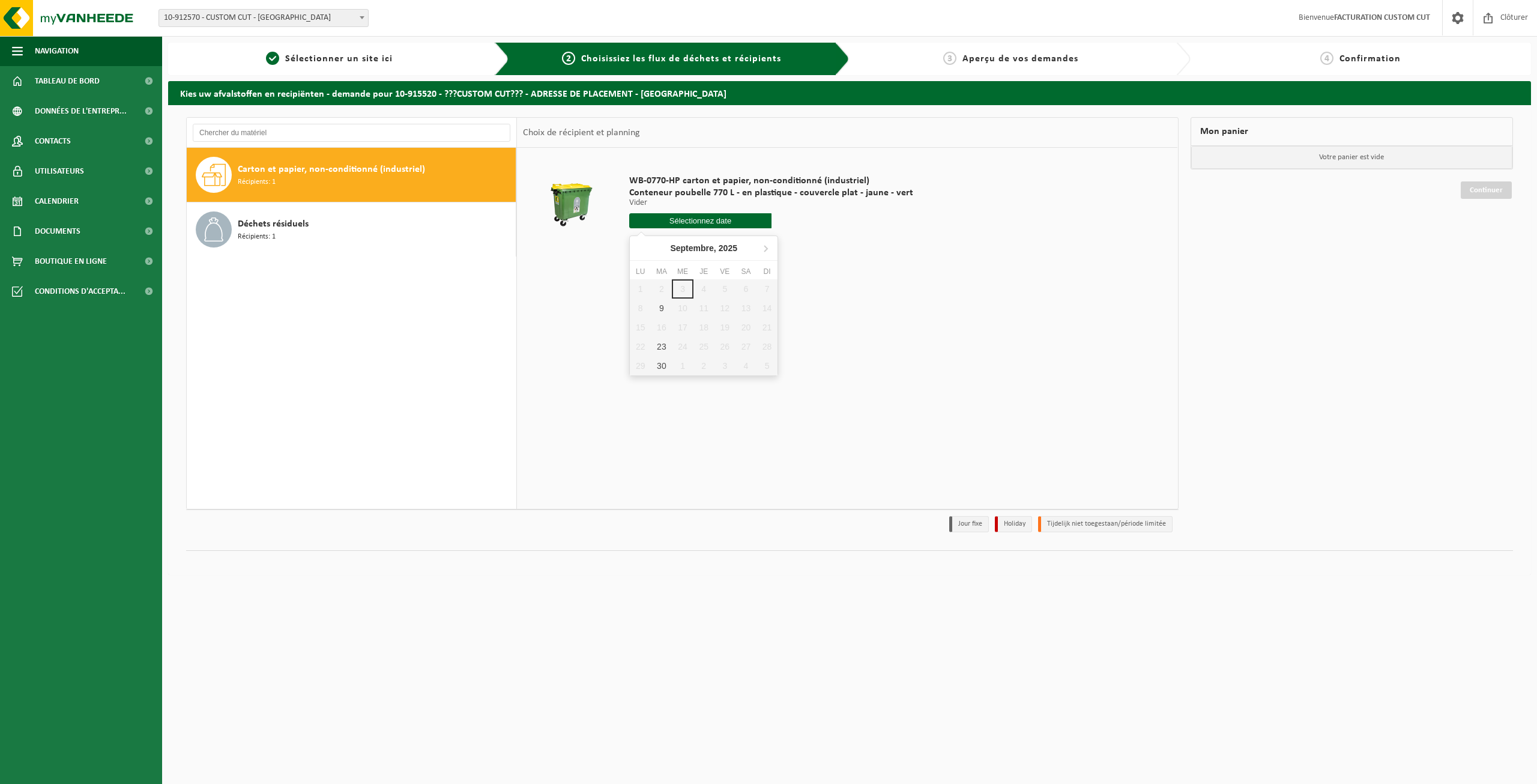
click at [699, 227] on input "text" at bounding box center [700, 221] width 142 height 15
click at [863, 274] on div "WB-0770-HP carton et papier, non-conditionné (industriel) Conteneur poubelle 77…" at bounding box center [847, 327] width 660 height 360
click at [79, 82] on span "Tableau de bord" at bounding box center [67, 81] width 65 height 30
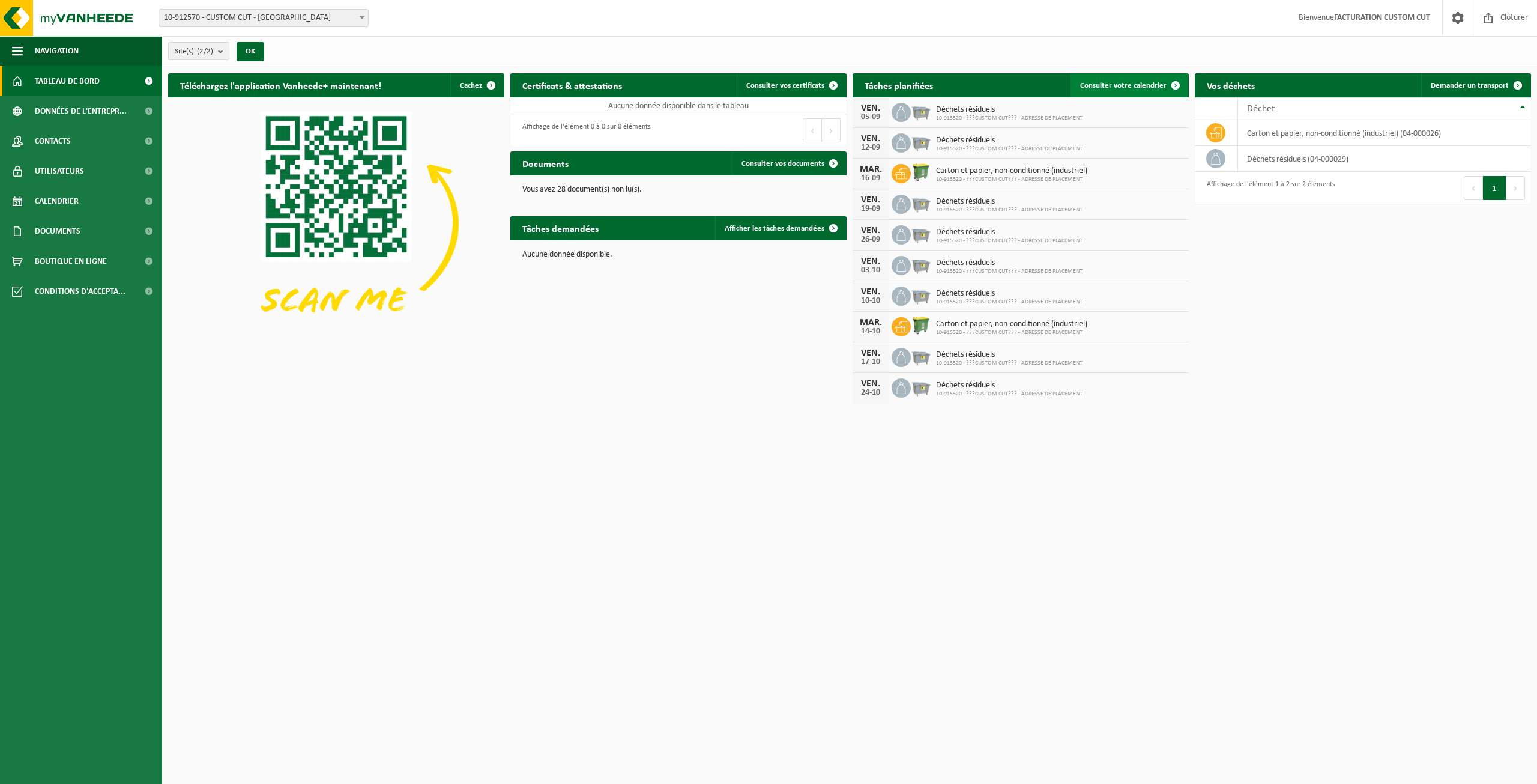
click at [1133, 87] on span "Consulter votre calendrier" at bounding box center [1123, 85] width 86 height 8
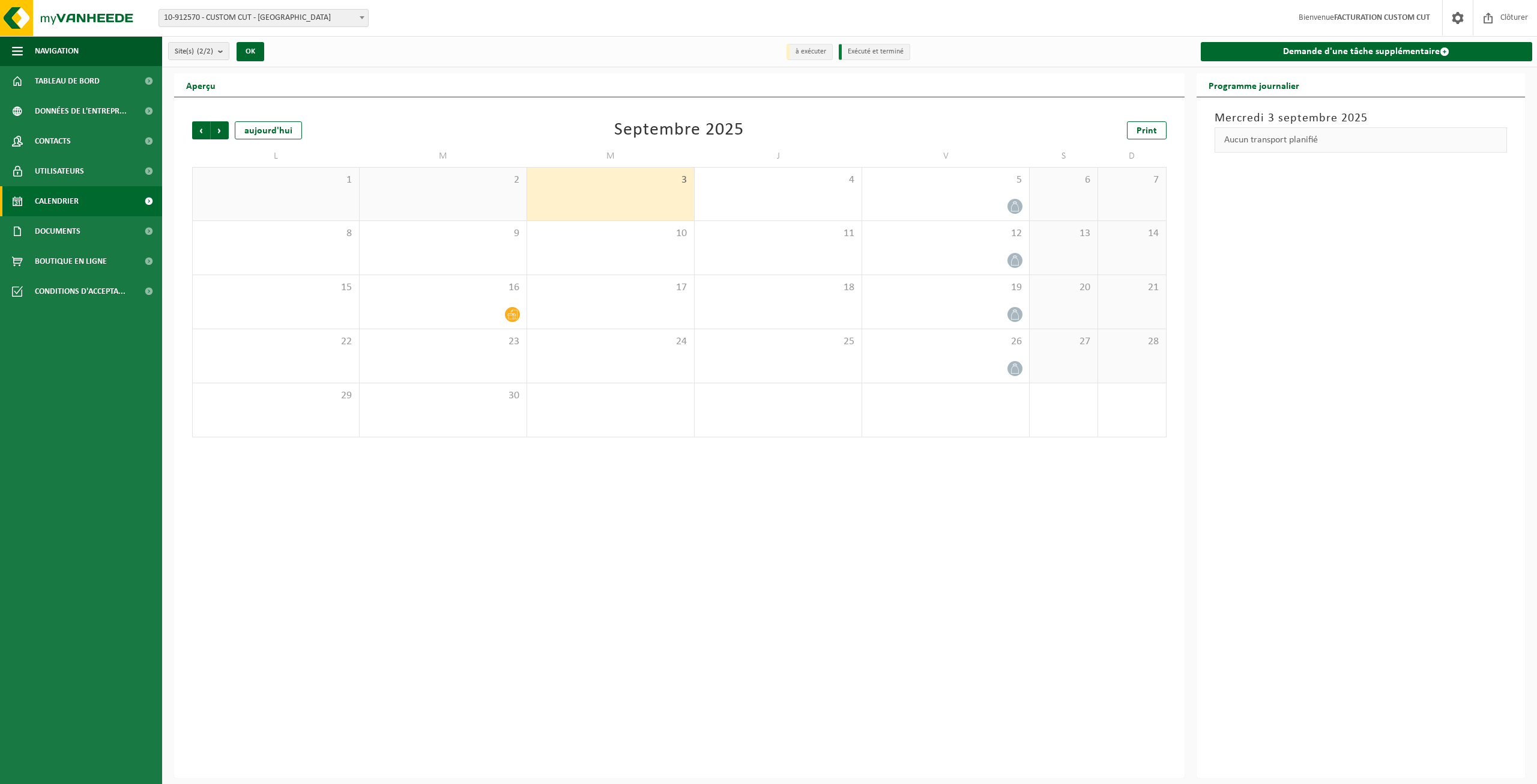
click at [1013, 491] on div "Précédent Suivant [DATE] [DATE] Print L M M J V S D 1 2 3 4 5 6 7 8 9 10 11 12 …" at bounding box center [680, 437] width 1011 height 681
click at [249, 47] on button "OK" at bounding box center [250, 52] width 28 height 20
click at [102, 77] on link "Tableau de bord" at bounding box center [81, 81] width 162 height 30
